Goal: Task Accomplishment & Management: Manage account settings

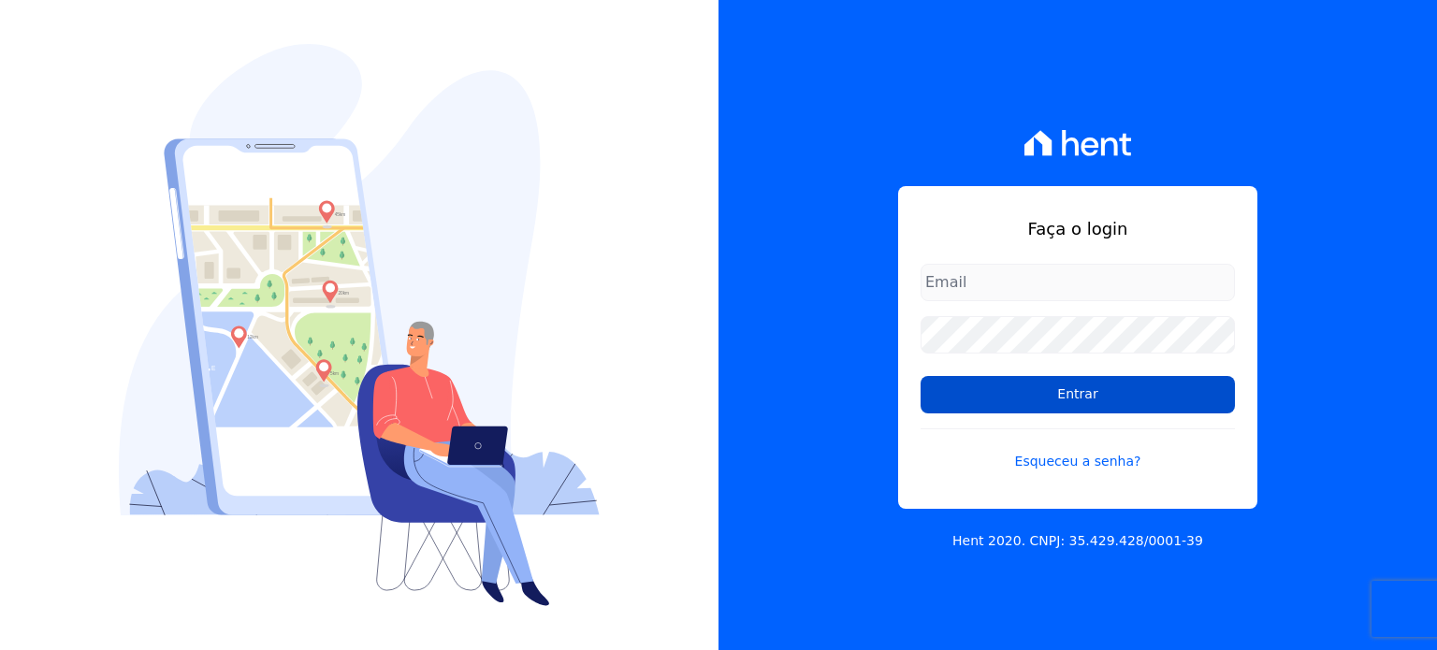
type input "[EMAIL_ADDRESS][DOMAIN_NAME]"
click at [1100, 394] on input "Entrar" at bounding box center [1077, 394] width 314 height 37
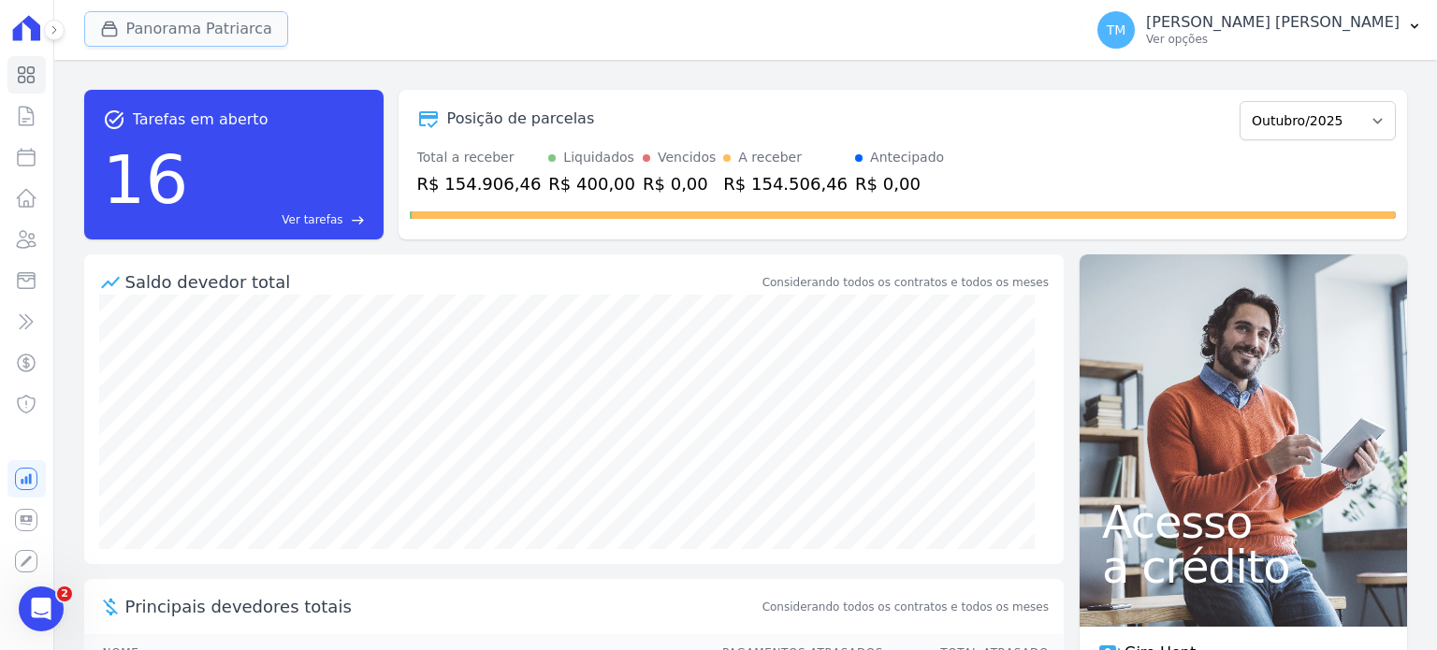
click at [177, 29] on button "Panorama Patriarca" at bounding box center [186, 29] width 204 height 36
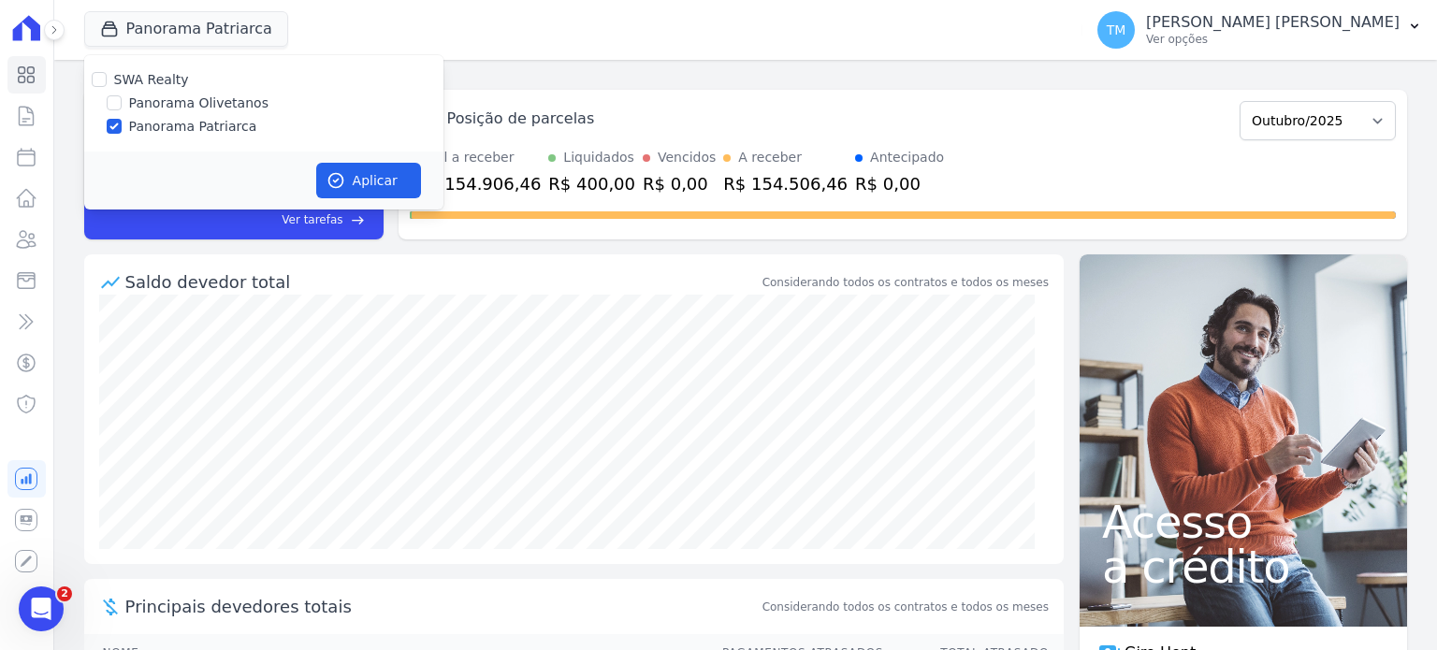
click at [202, 110] on label "Panorama Olivetanos" at bounding box center [198, 104] width 139 height 20
click at [122, 110] on input "Panorama Olivetanos" at bounding box center [114, 102] width 15 height 15
checkbox input "true"
click at [202, 117] on label "Panorama Patriarca" at bounding box center [193, 127] width 128 height 20
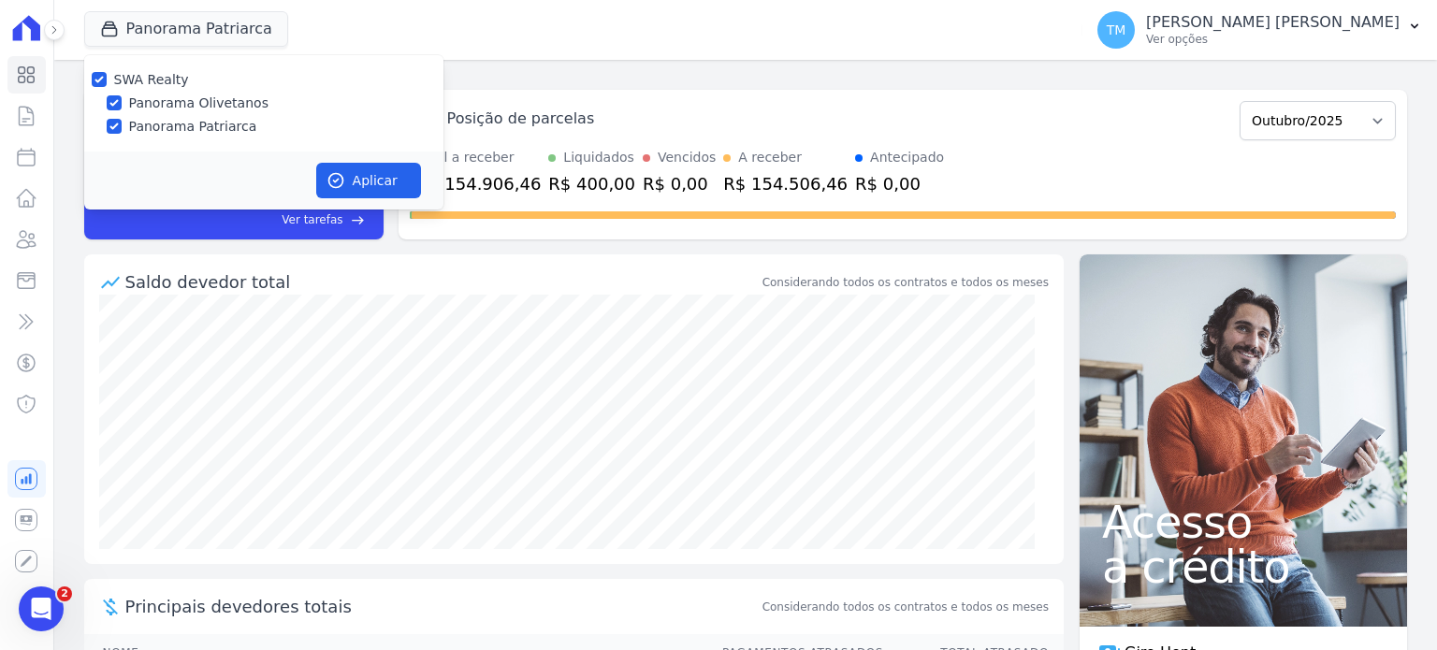
click at [122, 119] on input "Panorama Patriarca" at bounding box center [114, 126] width 15 height 15
checkbox input "false"
click at [318, 165] on button "Aplicar" at bounding box center [368, 181] width 105 height 36
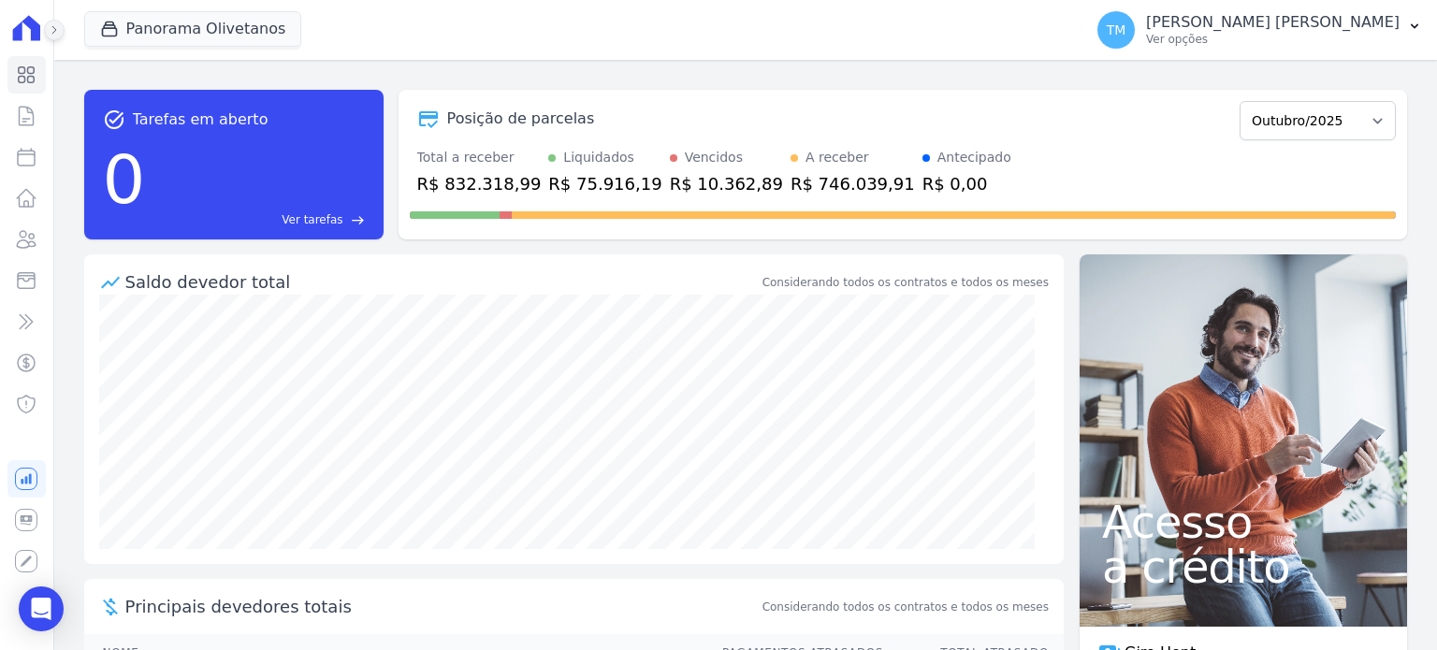
click at [55, 33] on icon at bounding box center [54, 29] width 11 height 11
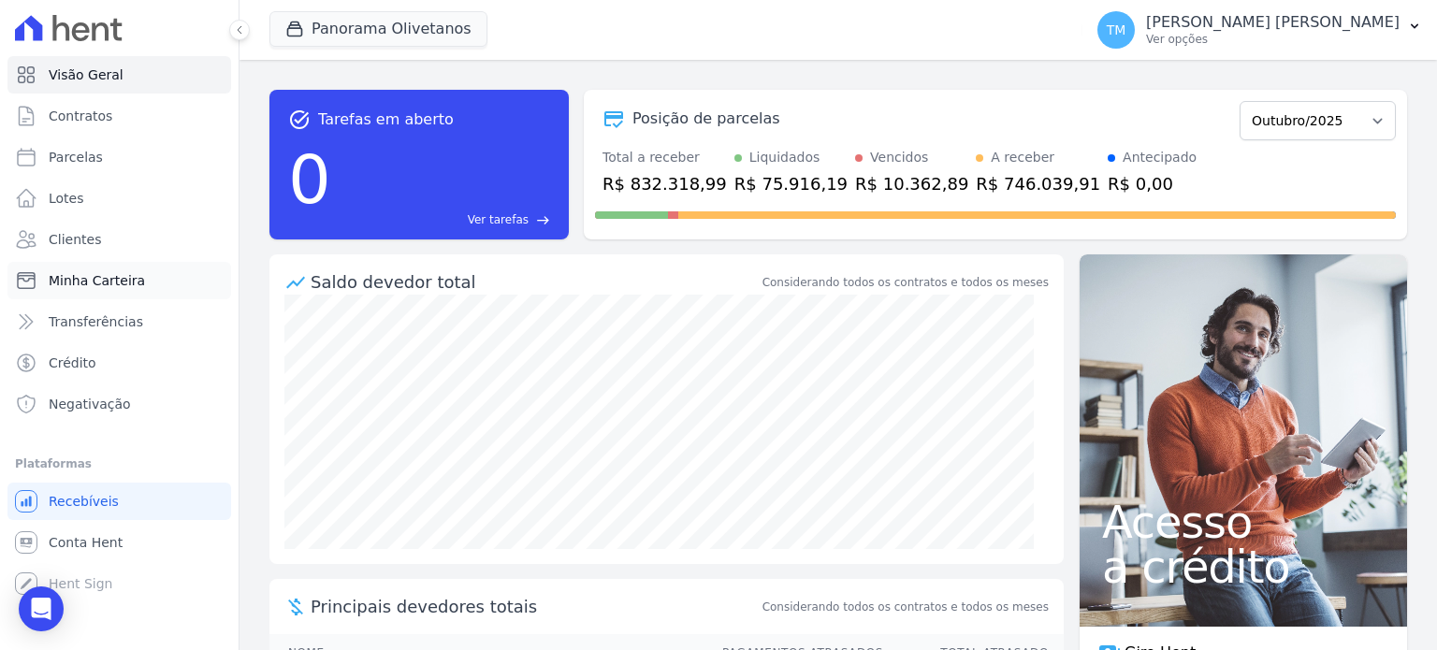
click at [106, 273] on span "Minha Carteira" at bounding box center [97, 280] width 96 height 19
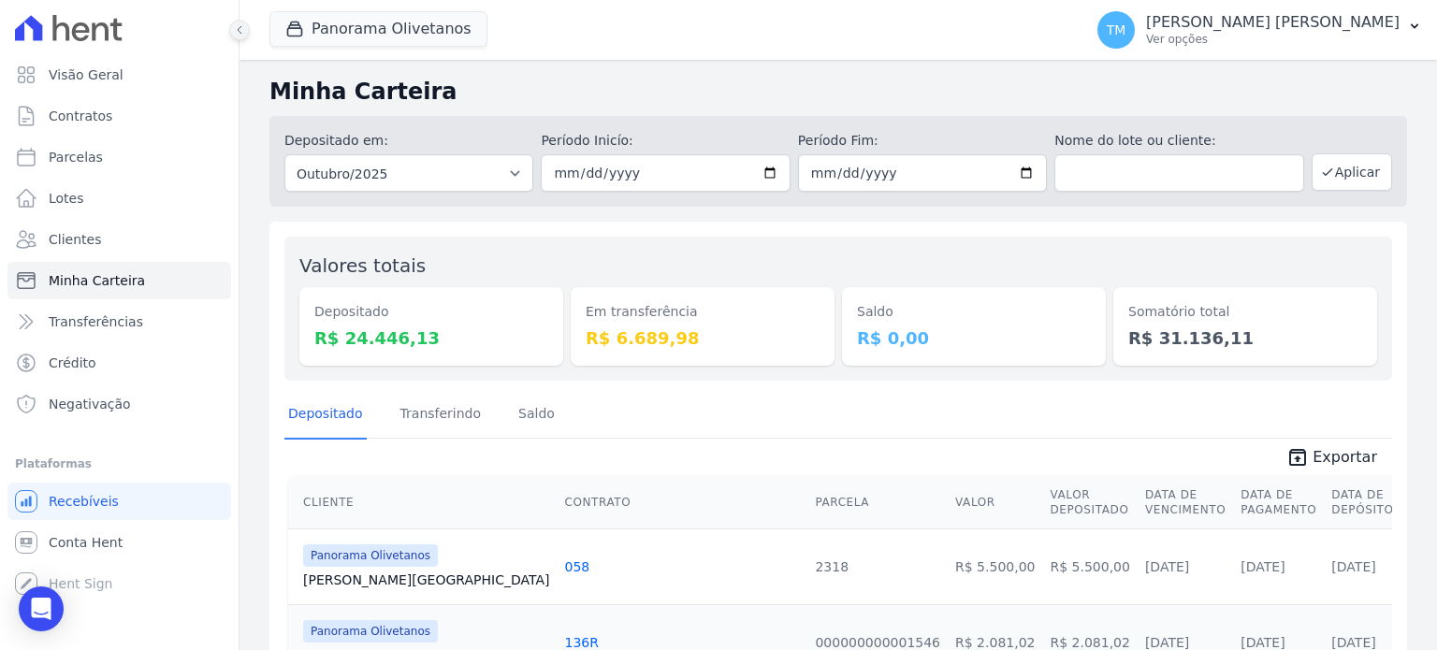
click at [246, 36] on button at bounding box center [239, 30] width 21 height 21
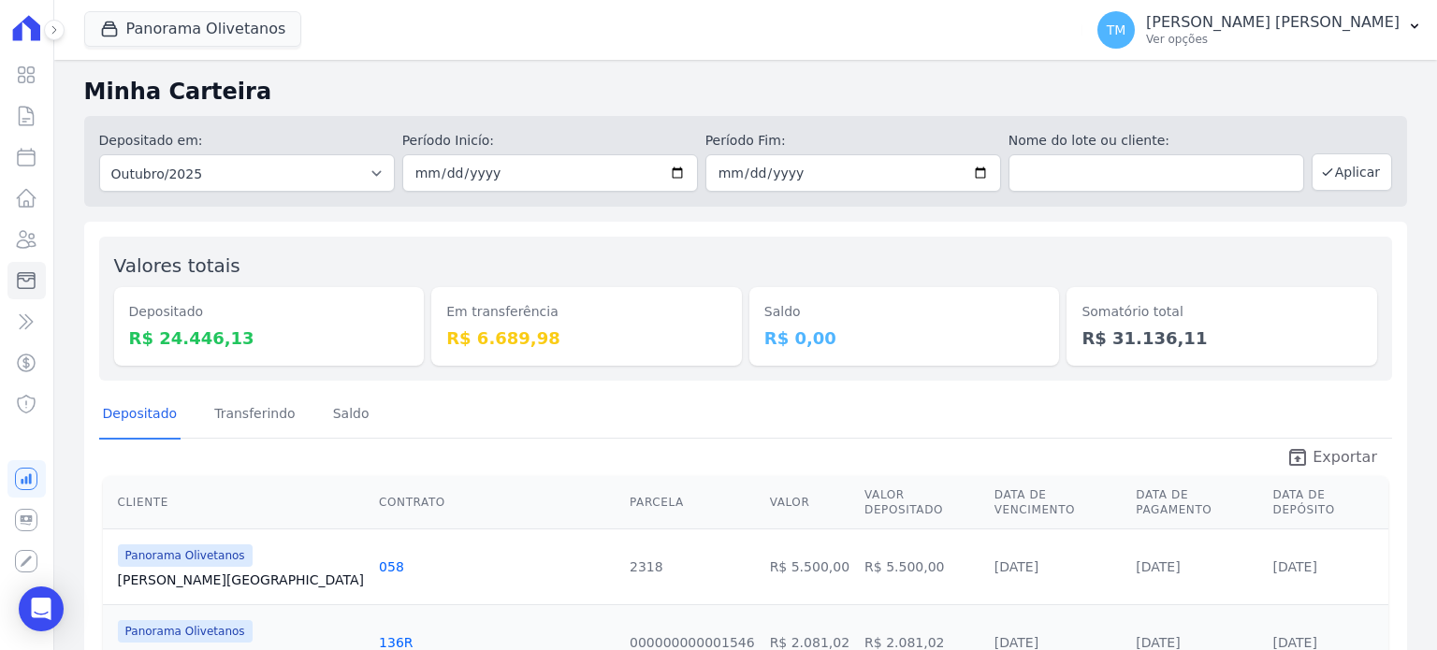
click at [1338, 460] on span "Exportar" at bounding box center [1344, 457] width 65 height 22
click at [1328, 48] on div "TM [PERSON_NAME] [PERSON_NAME] Ver opções" at bounding box center [1248, 29] width 302 height 37
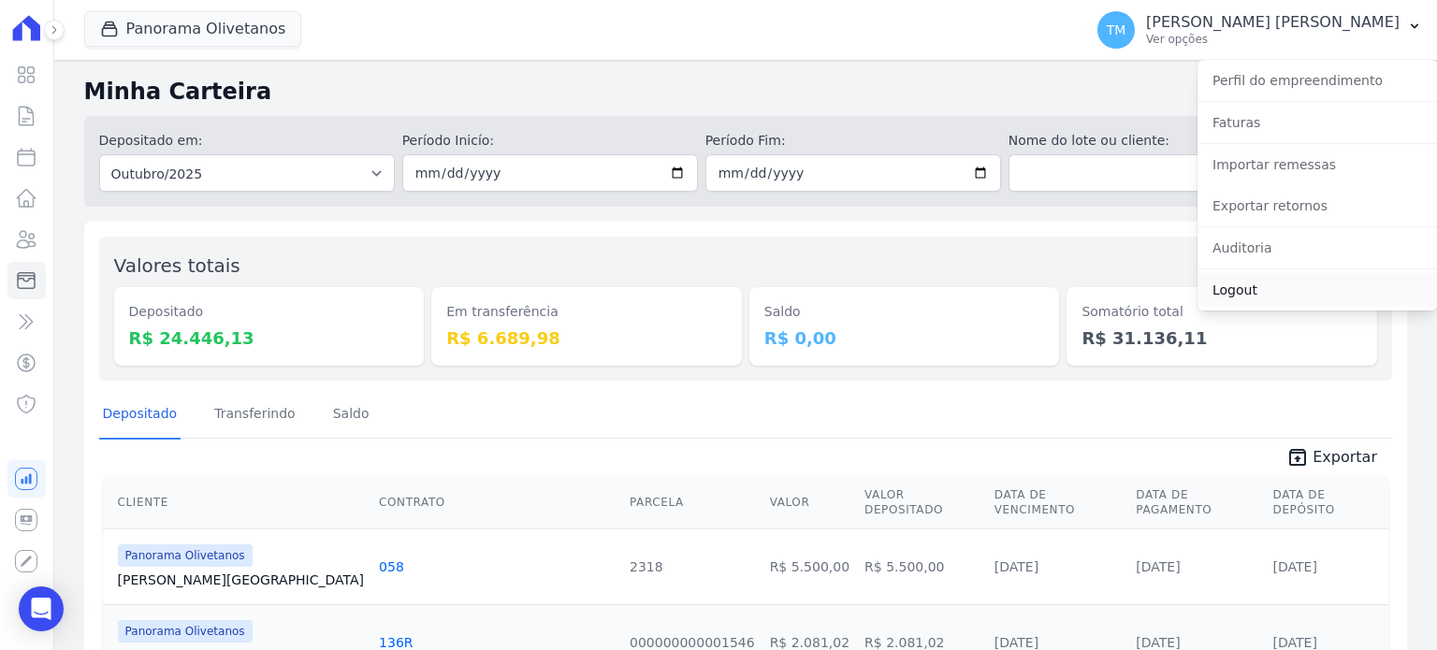
click at [1257, 276] on link "Logout" at bounding box center [1316, 290] width 239 height 34
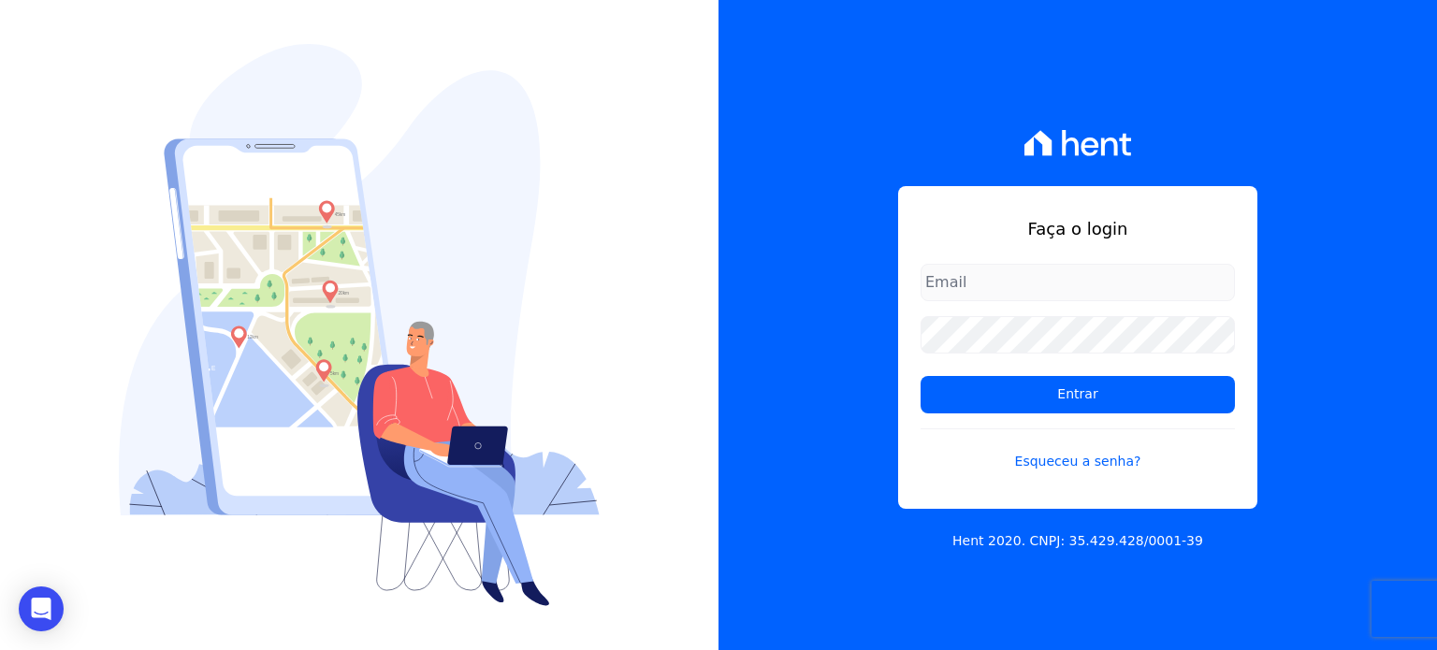
type input "[EMAIL_ADDRESS][DOMAIN_NAME]"
